Goal: Transaction & Acquisition: Subscribe to service/newsletter

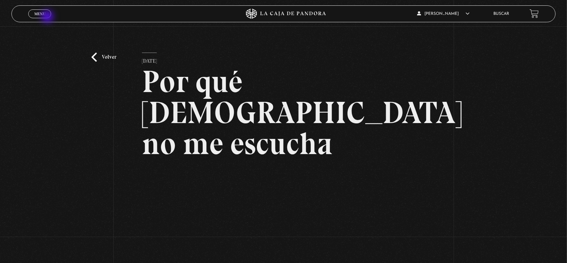
click at [48, 17] on link "Menu Cerrar" at bounding box center [39, 13] width 23 height 9
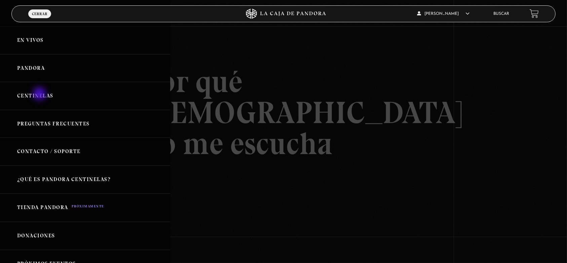
click at [40, 95] on link "Centinelas" at bounding box center [85, 96] width 170 height 28
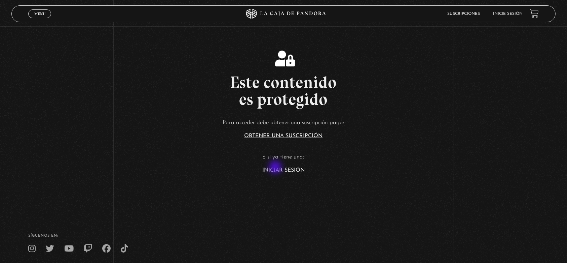
click at [277, 168] on link "Iniciar Sesión" at bounding box center [284, 169] width 42 height 5
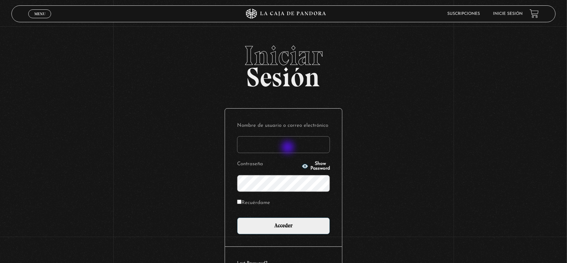
click at [289, 148] on input "Nombre de usuario o correo electrónico" at bounding box center [283, 144] width 93 height 17
type input "marcosmezavargas24@gmail.com"
click at [245, 202] on label "Recuérdame" at bounding box center [253, 203] width 33 height 10
click at [242, 202] on input "Recuérdame" at bounding box center [239, 201] width 4 height 4
checkbox input "true"
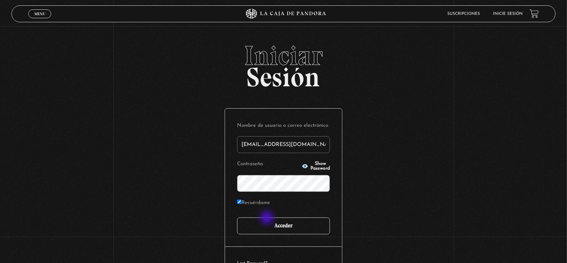
click at [268, 218] on input "Acceder" at bounding box center [283, 225] width 93 height 17
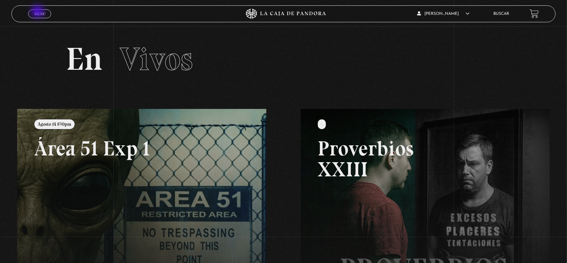
click at [39, 12] on span "Menu" at bounding box center [39, 14] width 11 height 4
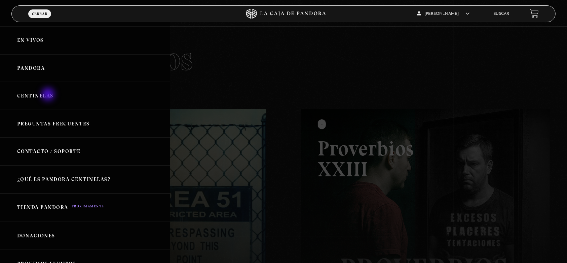
click at [49, 95] on link "Centinelas" at bounding box center [85, 96] width 170 height 28
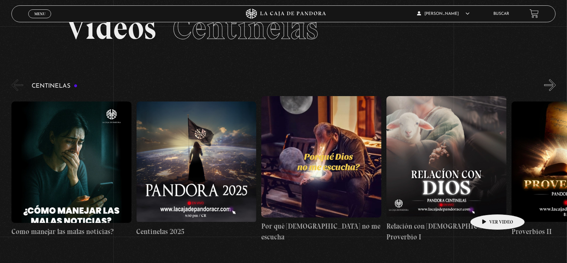
scroll to position [45, 0]
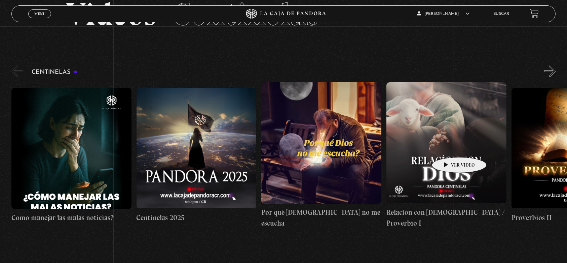
click at [449, 147] on figure at bounding box center [447, 142] width 120 height 121
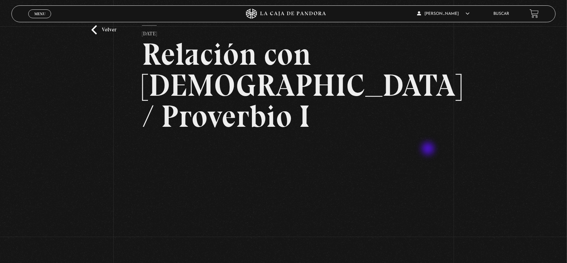
scroll to position [45, 0]
